Goal: Transaction & Acquisition: Purchase product/service

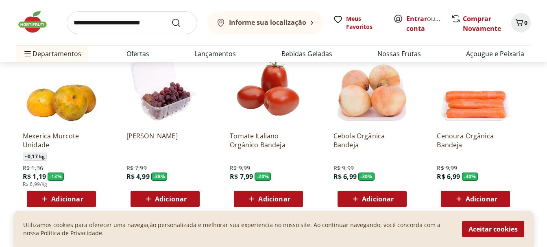
scroll to position [610, 0]
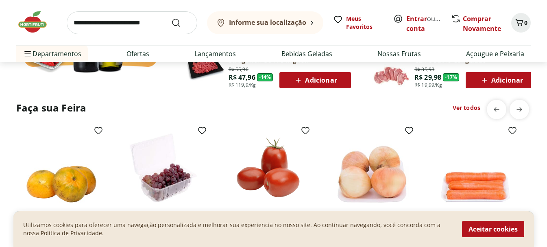
click at [470, 109] on link "Ver todos" at bounding box center [467, 108] width 28 height 8
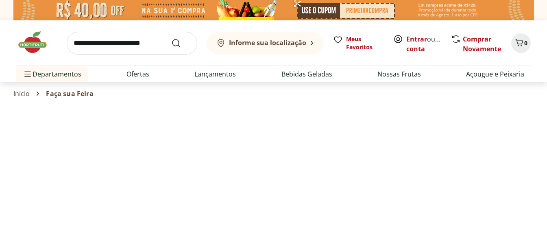
select select "**********"
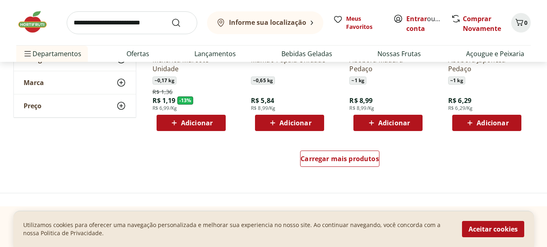
scroll to position [570, 0]
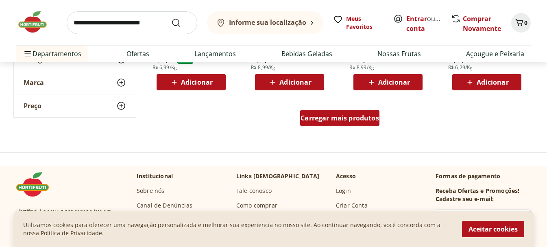
click at [361, 119] on span "Carregar mais produtos" at bounding box center [340, 118] width 79 height 7
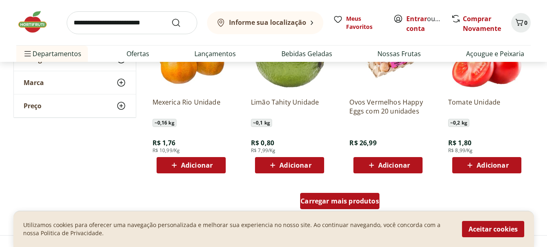
scroll to position [1058, 0]
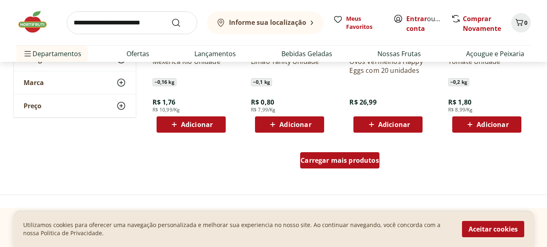
click at [354, 155] on div "Carregar mais produtos" at bounding box center [339, 160] width 79 height 16
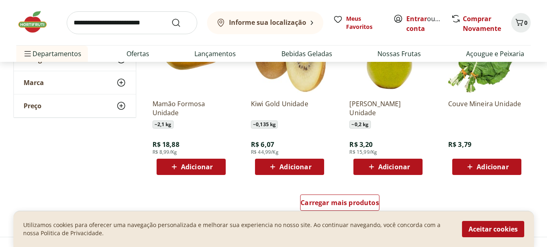
scroll to position [1587, 0]
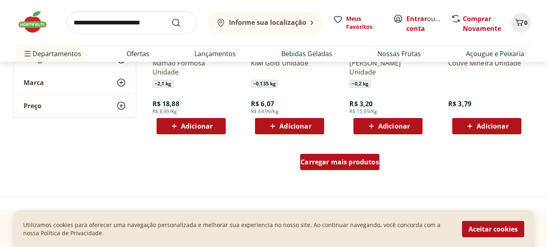
click at [346, 156] on div "Carregar mais produtos" at bounding box center [339, 162] width 79 height 16
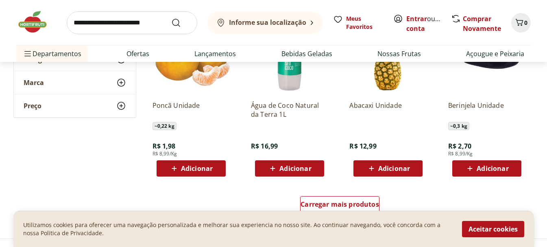
scroll to position [2116, 0]
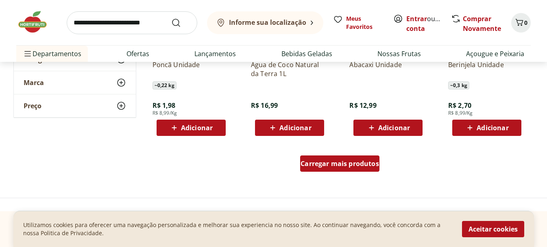
click at [336, 164] on span "Carregar mais produtos" at bounding box center [340, 163] width 79 height 7
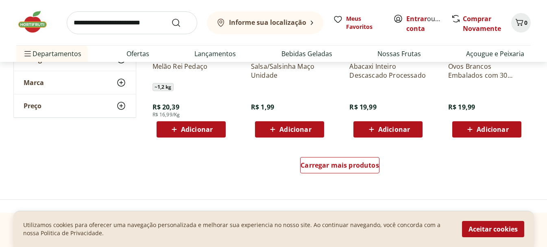
scroll to position [2686, 0]
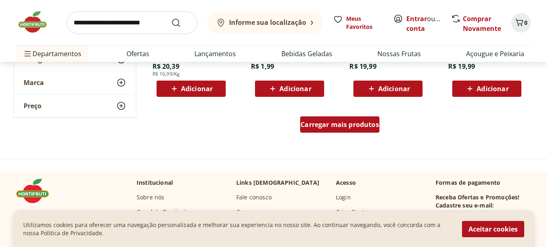
click at [339, 123] on span "Carregar mais produtos" at bounding box center [340, 124] width 79 height 7
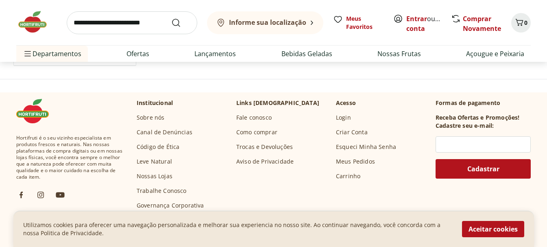
scroll to position [3256, 0]
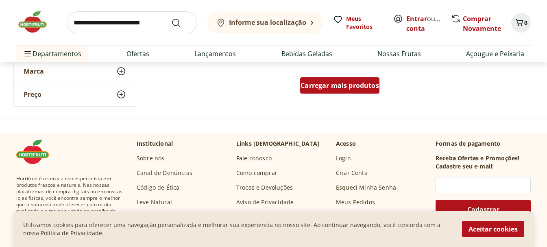
click at [340, 93] on div "Carregar mais produtos" at bounding box center [339, 85] width 79 height 16
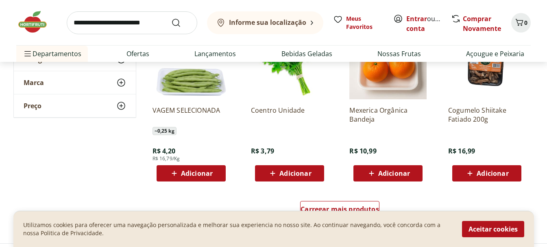
scroll to position [3744, 0]
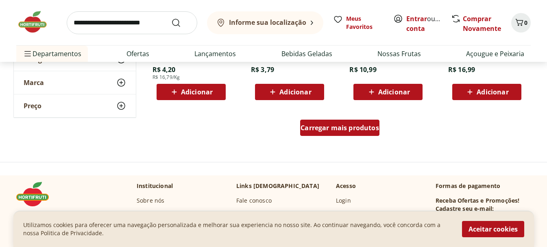
click at [335, 125] on span "Carregar mais produtos" at bounding box center [340, 128] width 79 height 7
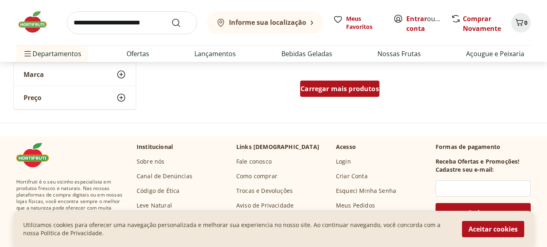
scroll to position [4273, 0]
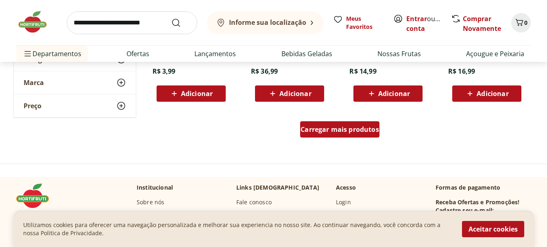
click at [335, 131] on span "Carregar mais produtos" at bounding box center [340, 129] width 79 height 7
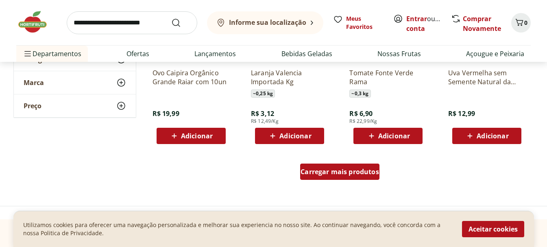
scroll to position [4802, 0]
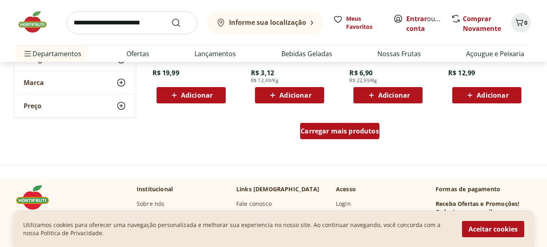
click at [335, 131] on span "Carregar mais produtos" at bounding box center [340, 131] width 79 height 7
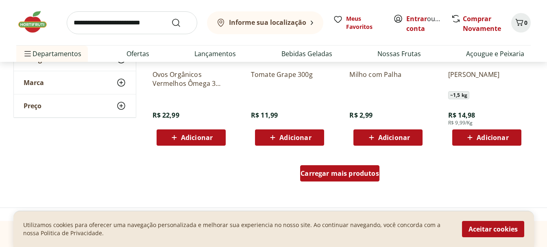
scroll to position [5332, 0]
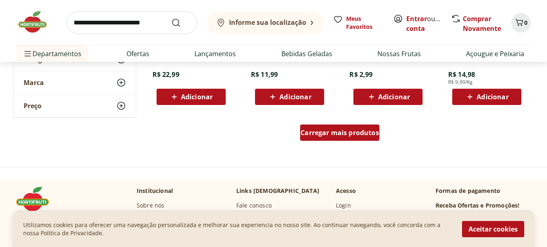
click at [335, 131] on span "Carregar mais produtos" at bounding box center [340, 132] width 79 height 7
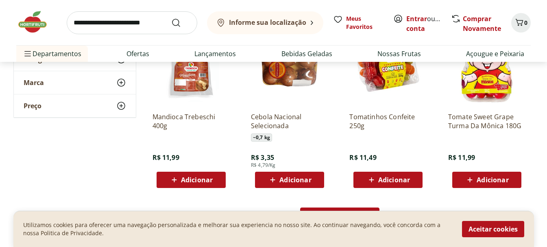
scroll to position [5820, 0]
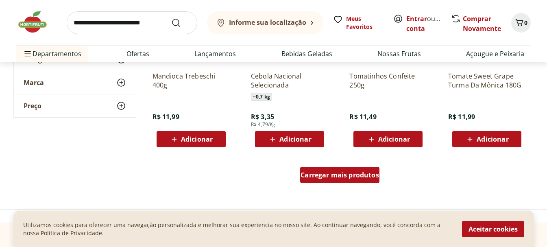
click at [346, 177] on span "Carregar mais produtos" at bounding box center [340, 175] width 79 height 7
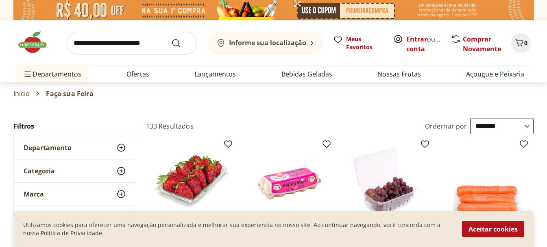
click at [146, 44] on input "search" at bounding box center [132, 43] width 131 height 23
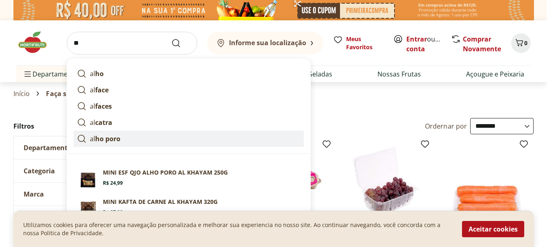
click at [123, 142] on link "al ho poro" at bounding box center [189, 139] width 230 height 16
type input "*********"
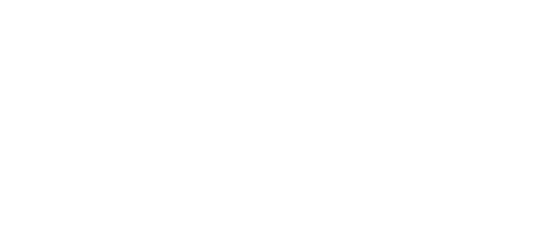
scroll to position [610, 0]
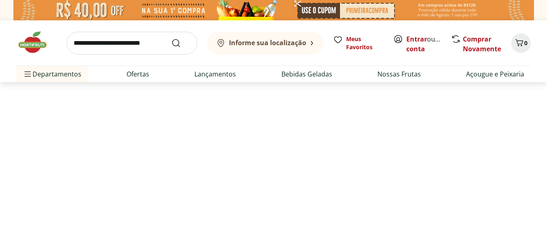
select select "**********"
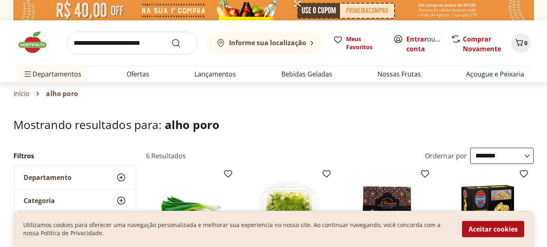
click at [151, 50] on input "search" at bounding box center [132, 43] width 131 height 23
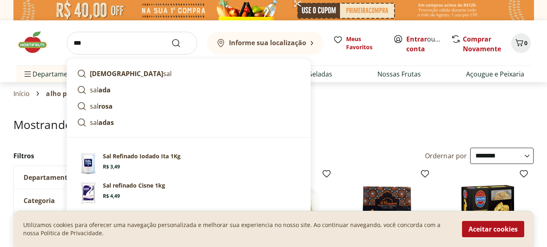
click at [140, 47] on input "***" at bounding box center [132, 43] width 131 height 23
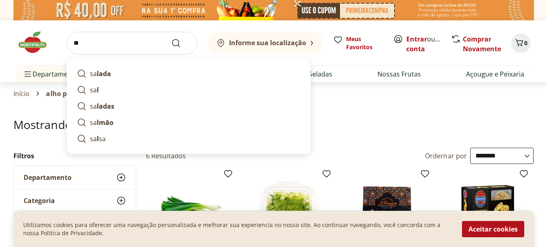
type input "*"
